Goal: Task Accomplishment & Management: Complete application form

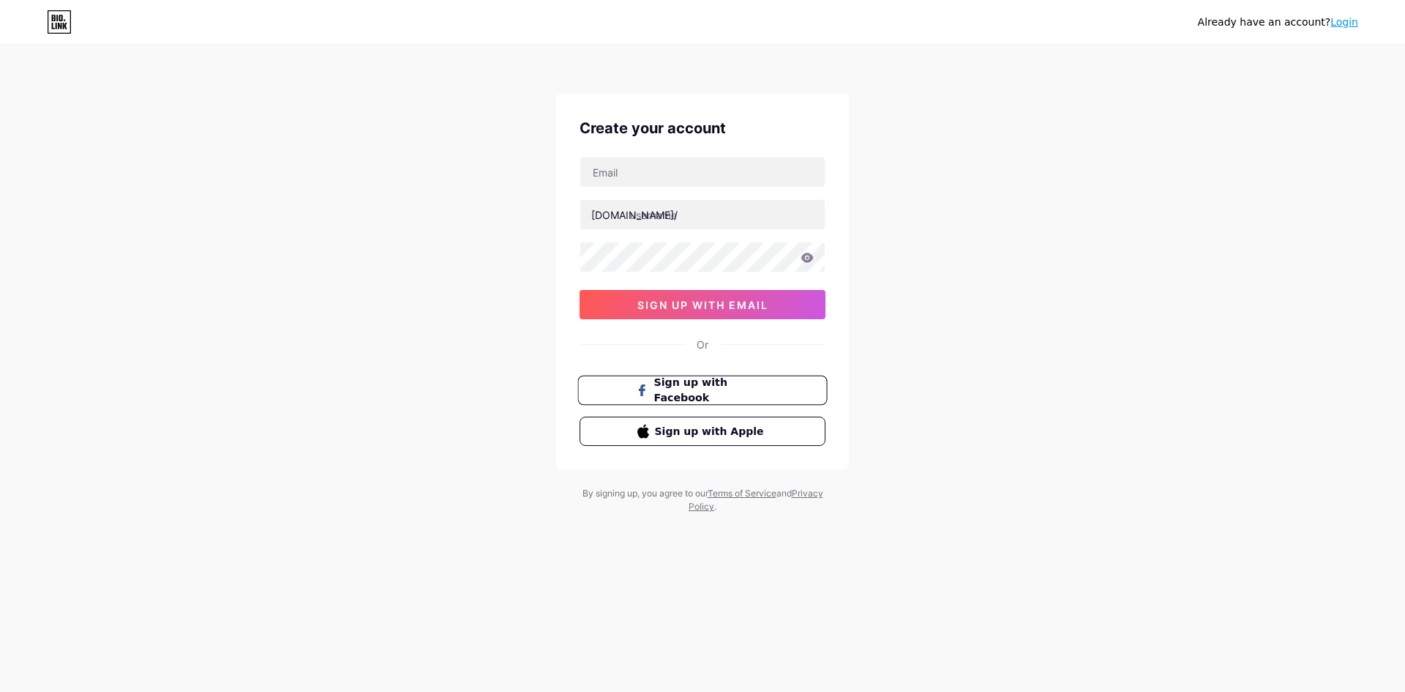
click at [694, 386] on span "Sign up with Facebook" at bounding box center [711, 390] width 115 height 31
click at [648, 310] on span "sign up with email" at bounding box center [702, 305] width 131 height 12
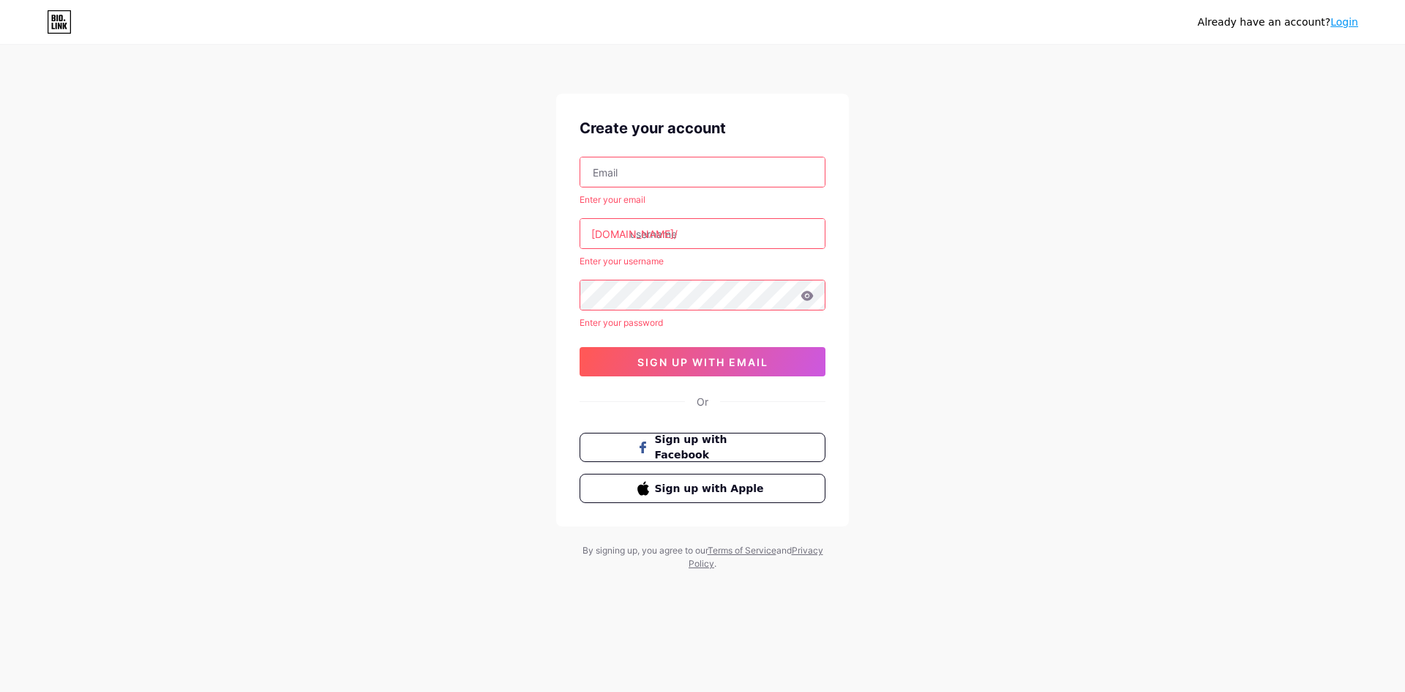
click at [648, 164] on input "text" at bounding box center [702, 171] width 244 height 29
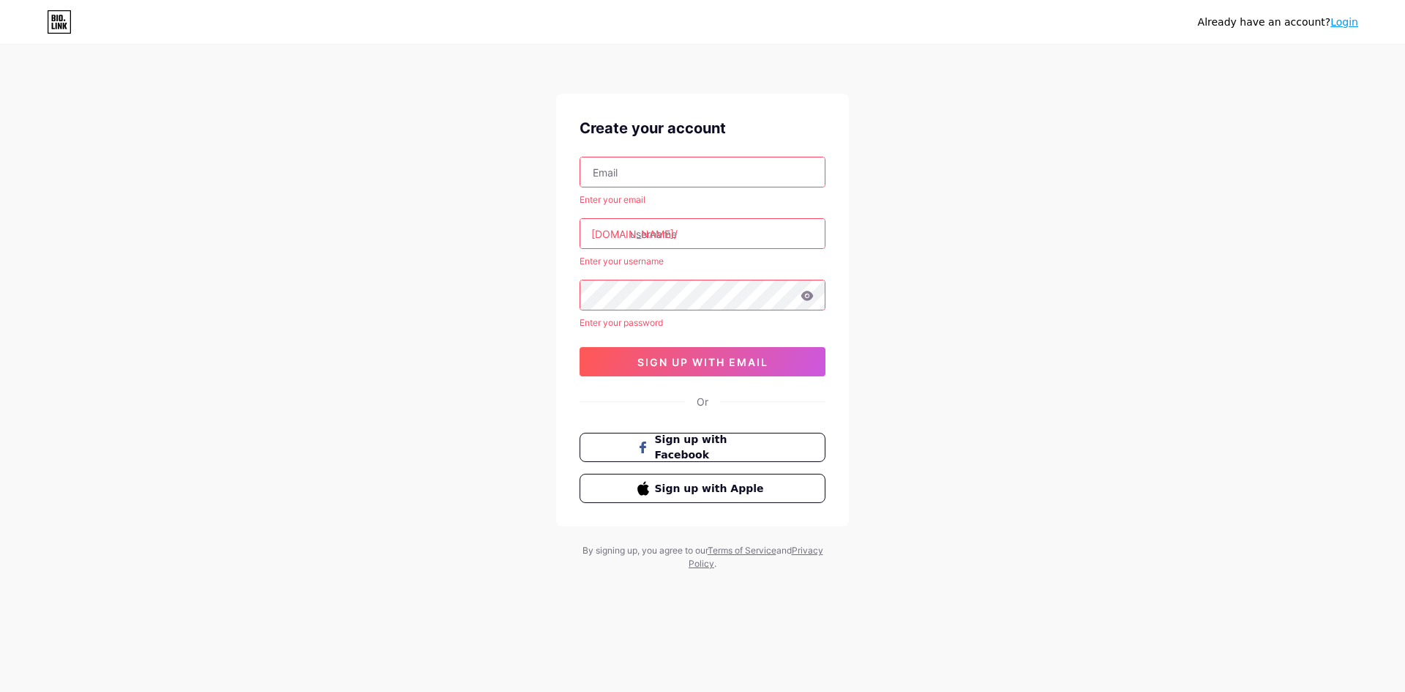
click at [648, 164] on input "text" at bounding box center [702, 171] width 244 height 29
drag, startPoint x: 648, startPoint y: 164, endPoint x: 634, endPoint y: 162, distance: 14.0
click at [648, 164] on input "text" at bounding box center [702, 171] width 244 height 29
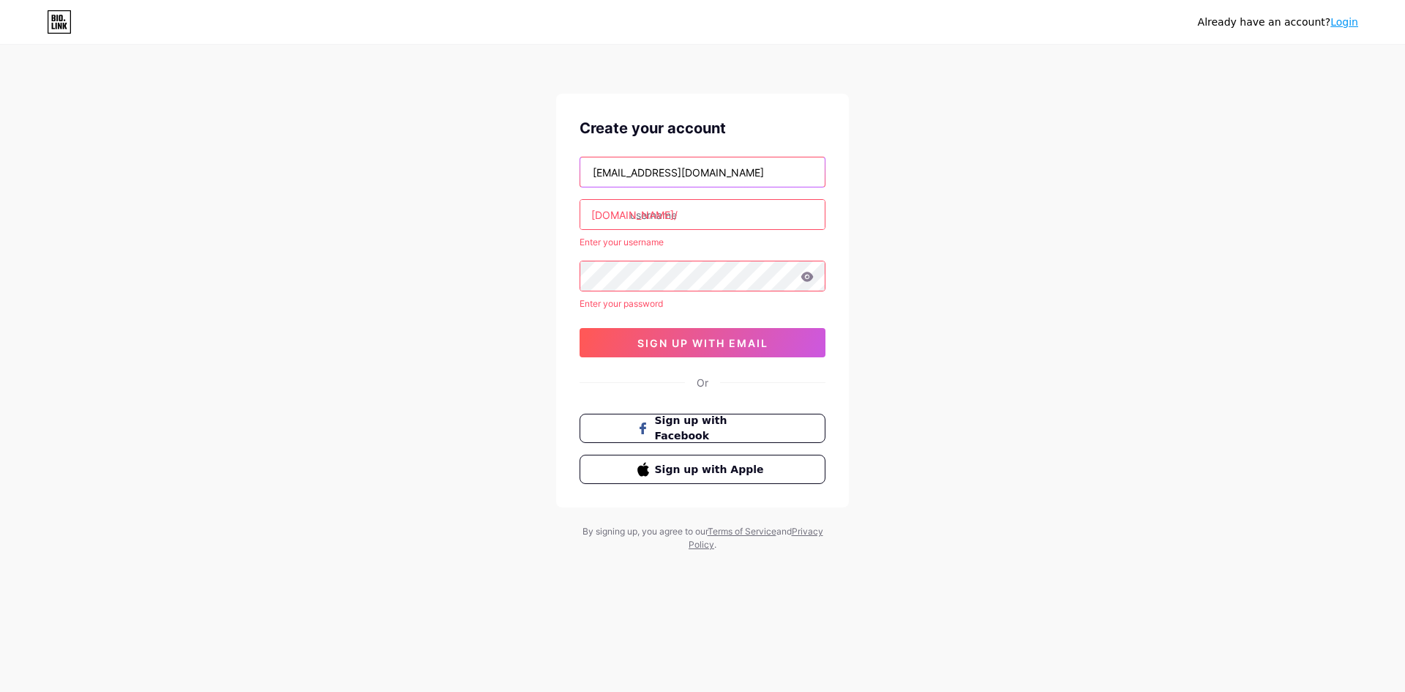
type input "[EMAIL_ADDRESS][DOMAIN_NAME]"
